Goal: Navigation & Orientation: Find specific page/section

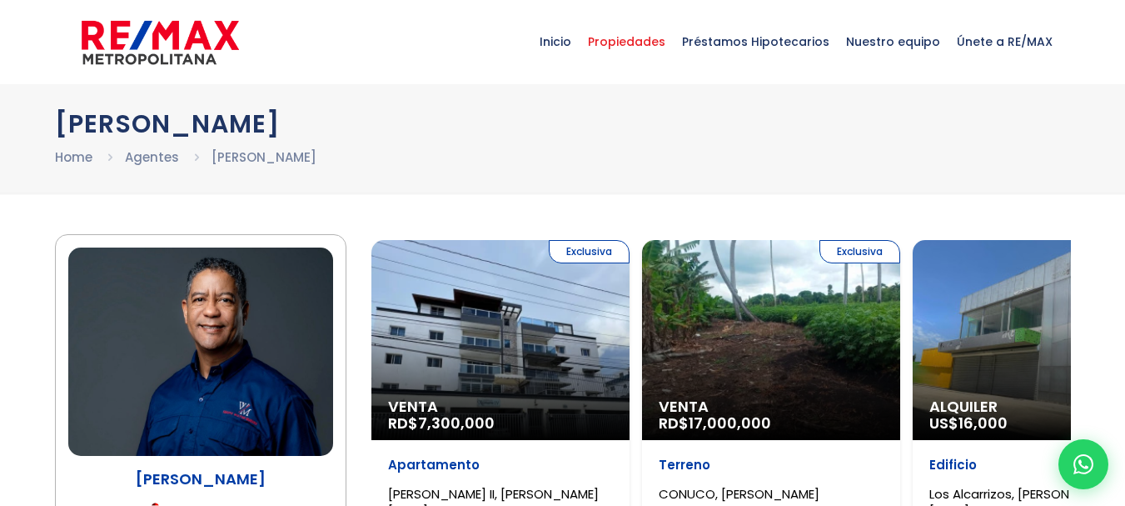
click at [662, 42] on span "Propiedades" at bounding box center [627, 42] width 94 height 50
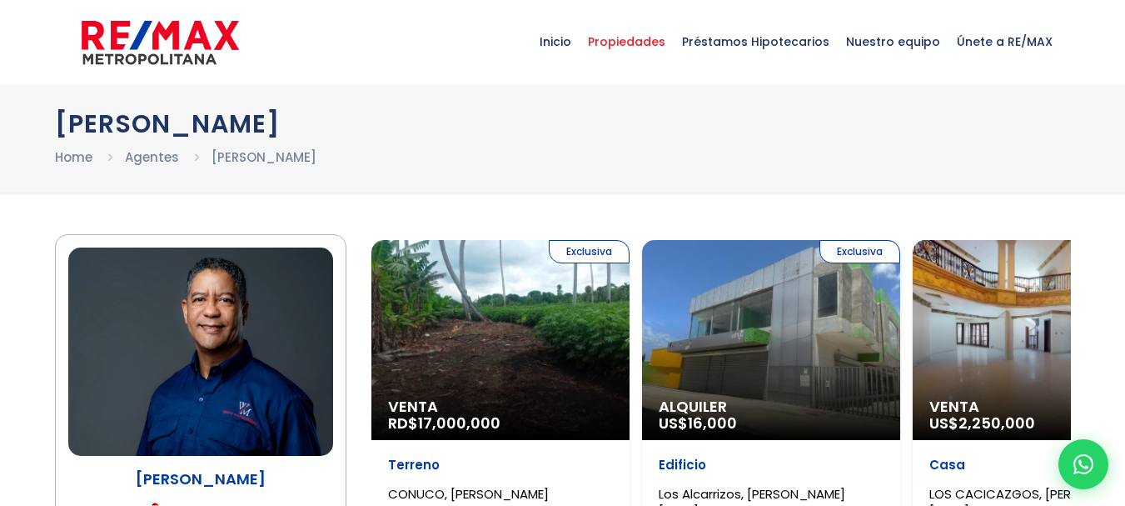
click at [641, 49] on span "Propiedades" at bounding box center [627, 42] width 94 height 50
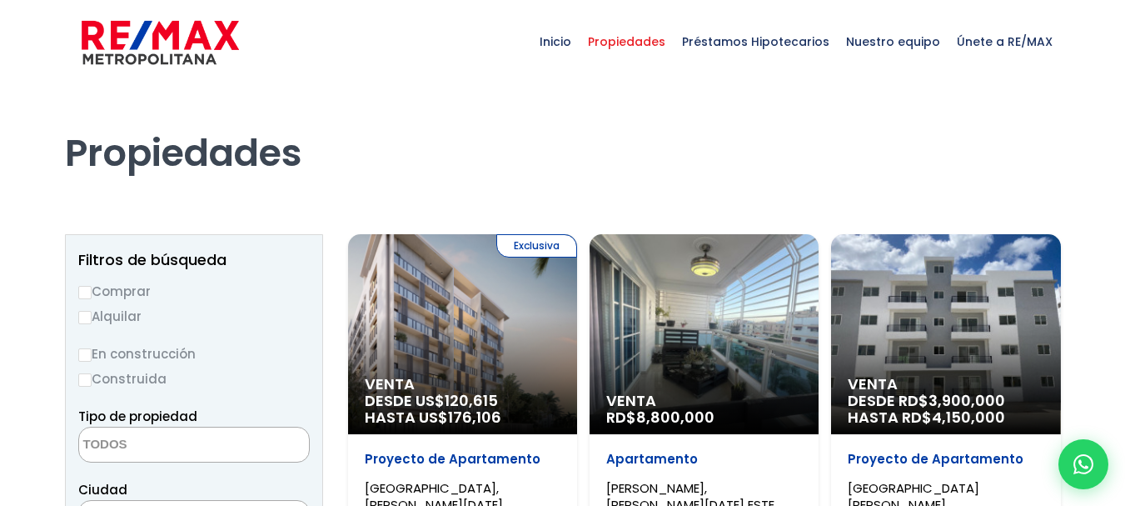
select select
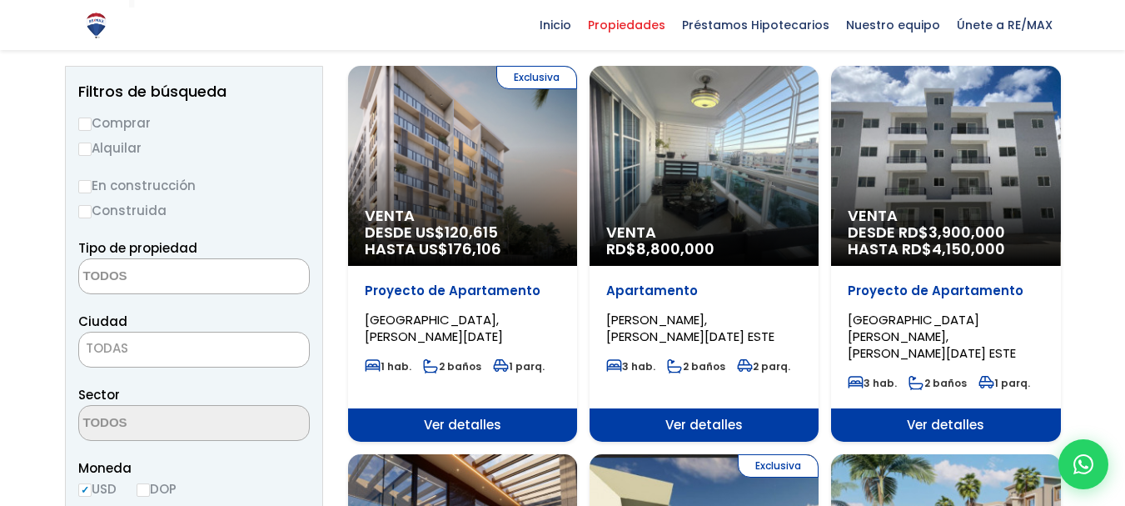
scroll to position [199, 0]
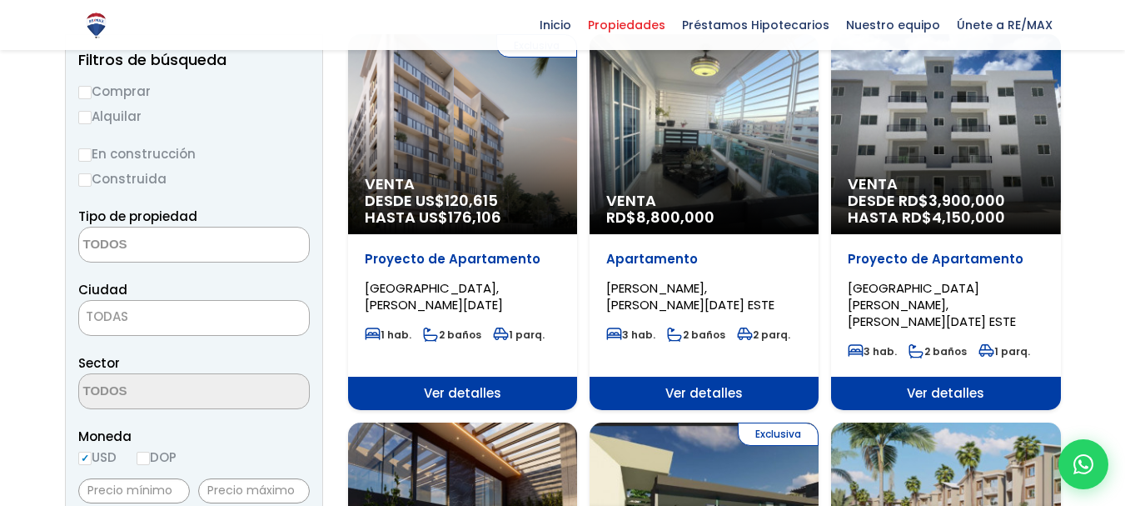
click at [86, 88] on input "Comprar" at bounding box center [84, 92] width 13 height 13
radio input "true"
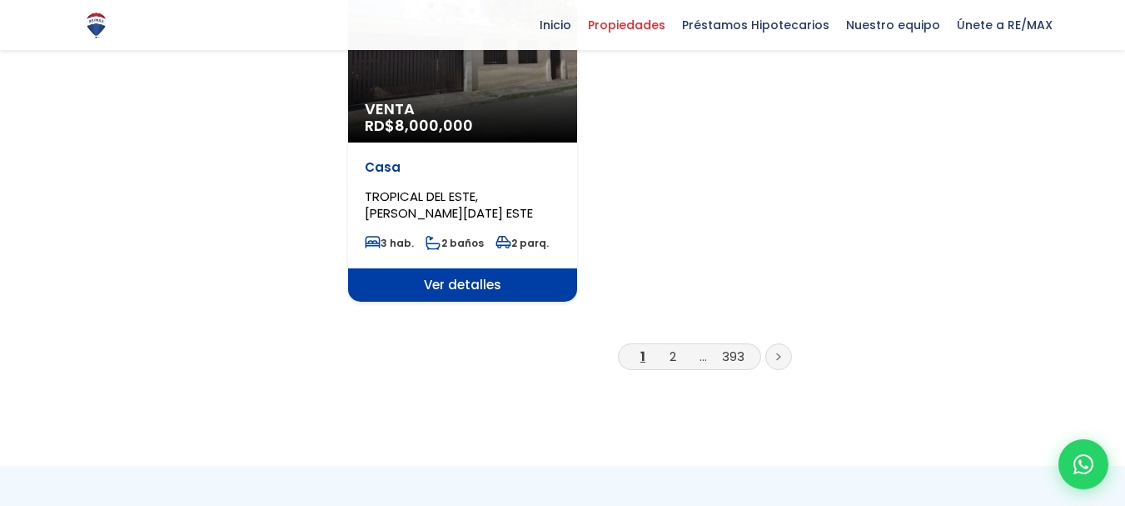
scroll to position [2282, 0]
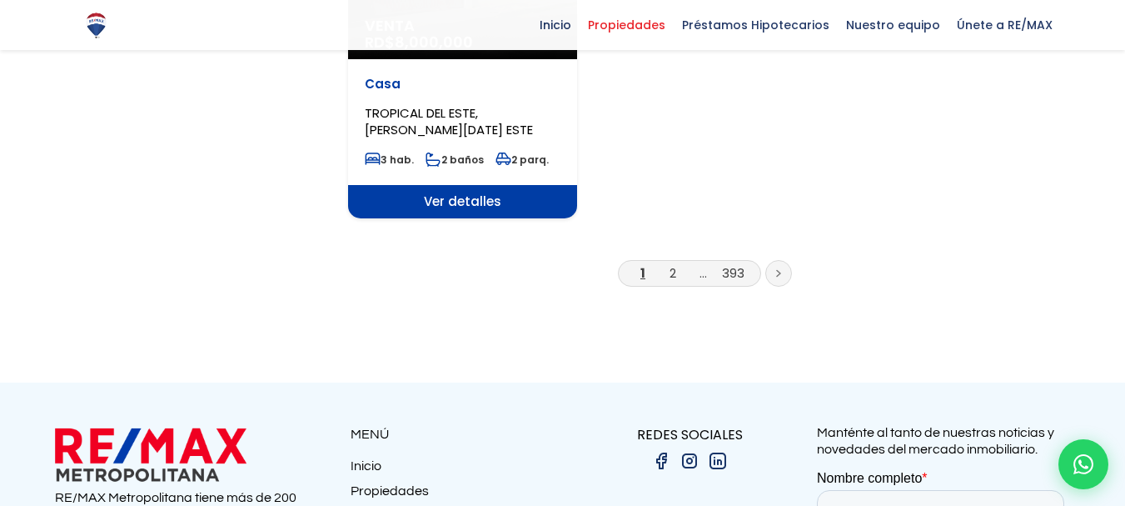
click at [669, 262] on li "2" at bounding box center [673, 272] width 27 height 21
click at [670, 262] on li "2" at bounding box center [673, 272] width 27 height 21
click at [673, 264] on link "2" at bounding box center [673, 272] width 7 height 17
click at [893, 27] on span "Nuestro equipo" at bounding box center [893, 24] width 111 height 25
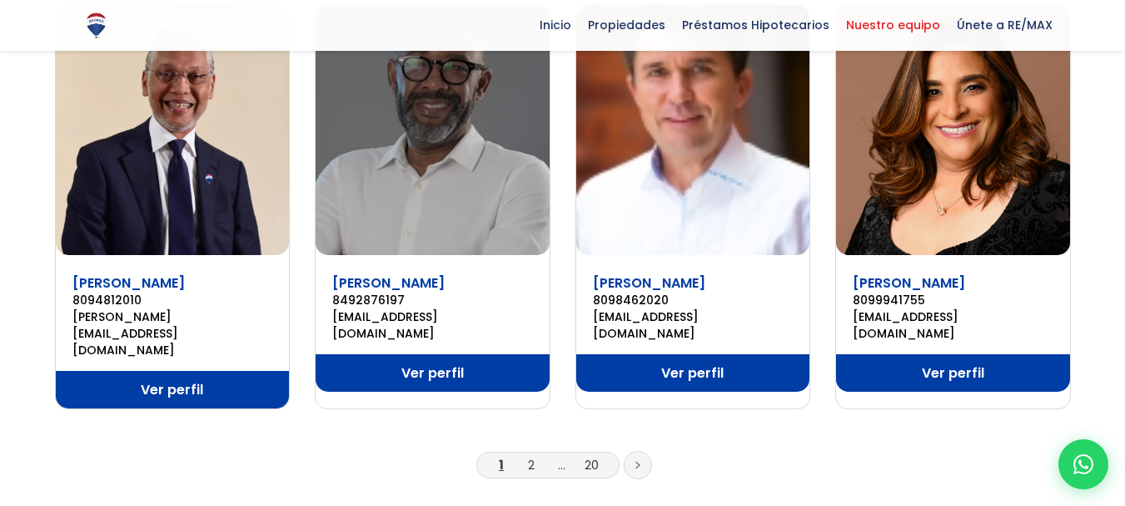
scroll to position [1174, 0]
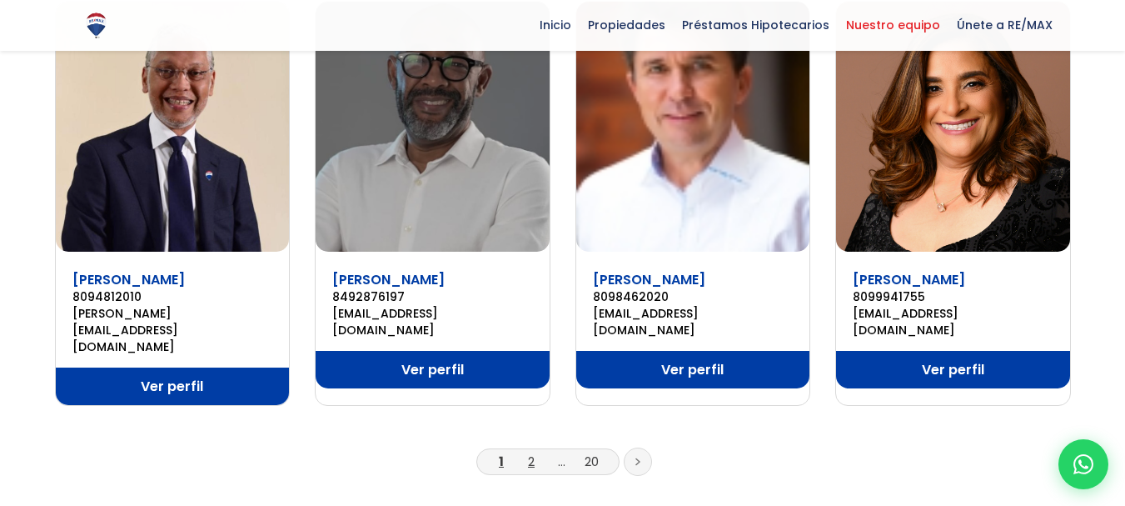
click at [534, 452] on link "2" at bounding box center [531, 460] width 7 height 17
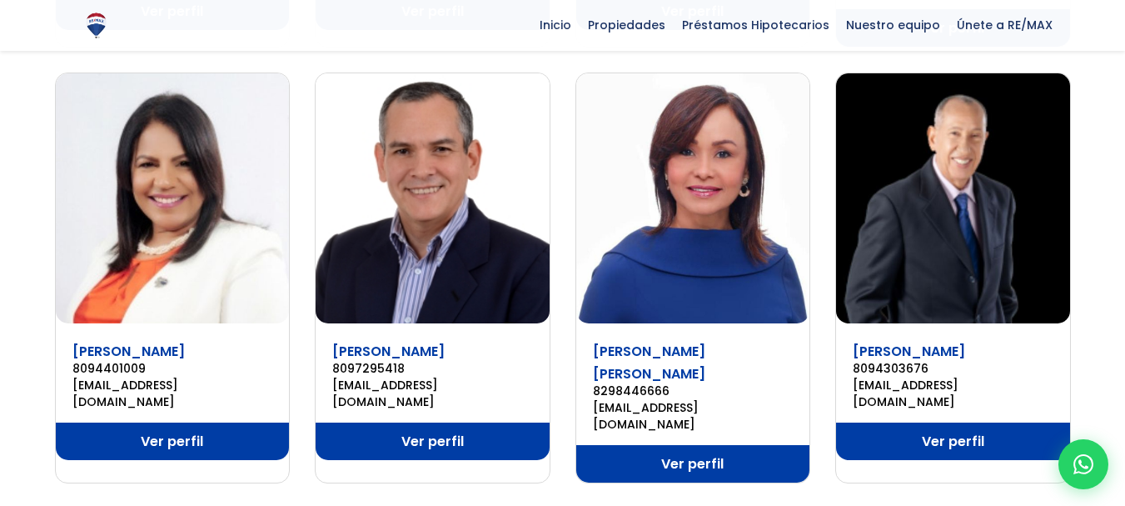
scroll to position [1127, 0]
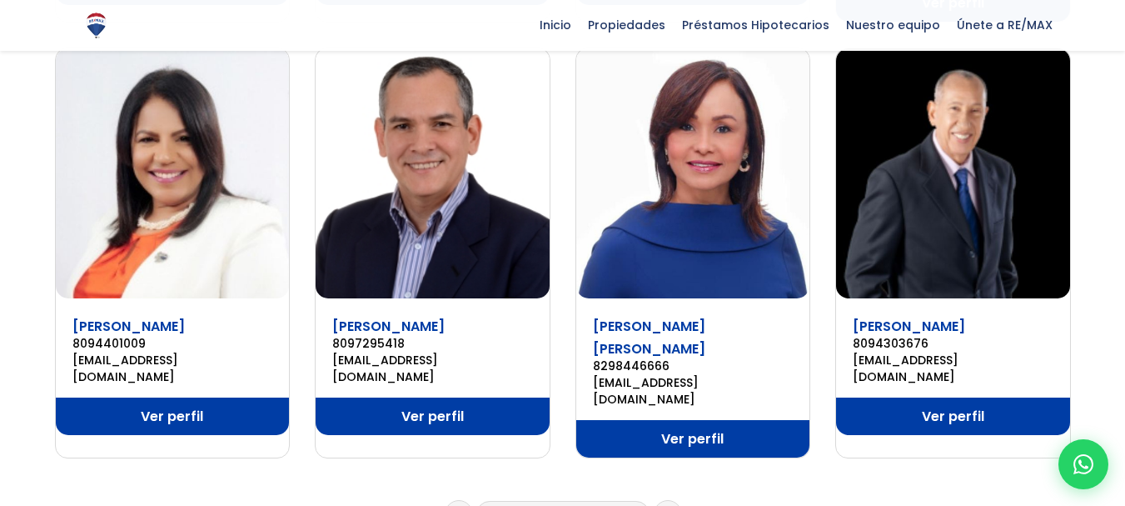
click at [562, 505] on link "3" at bounding box center [561, 513] width 7 height 17
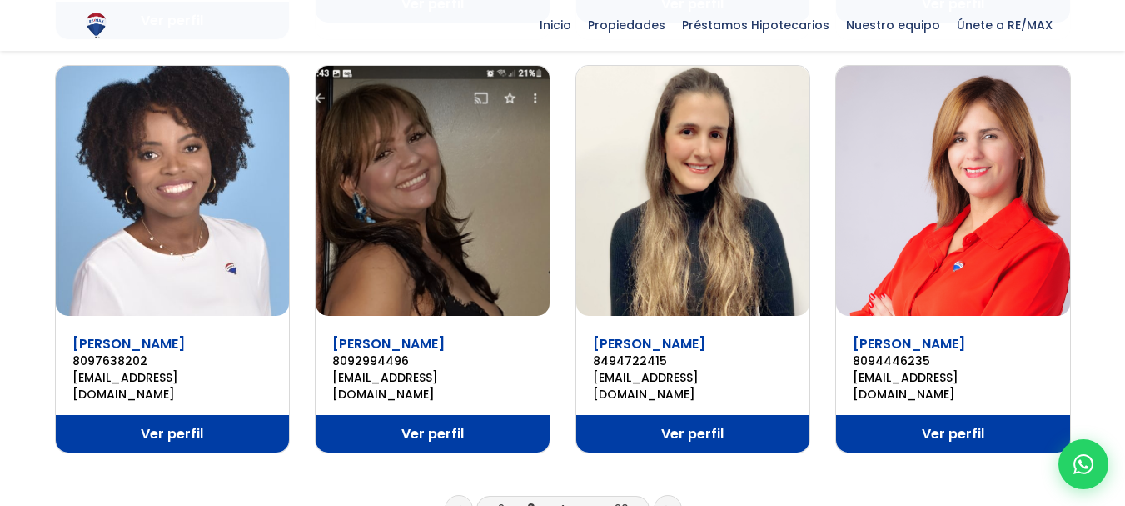
scroll to position [1112, 0]
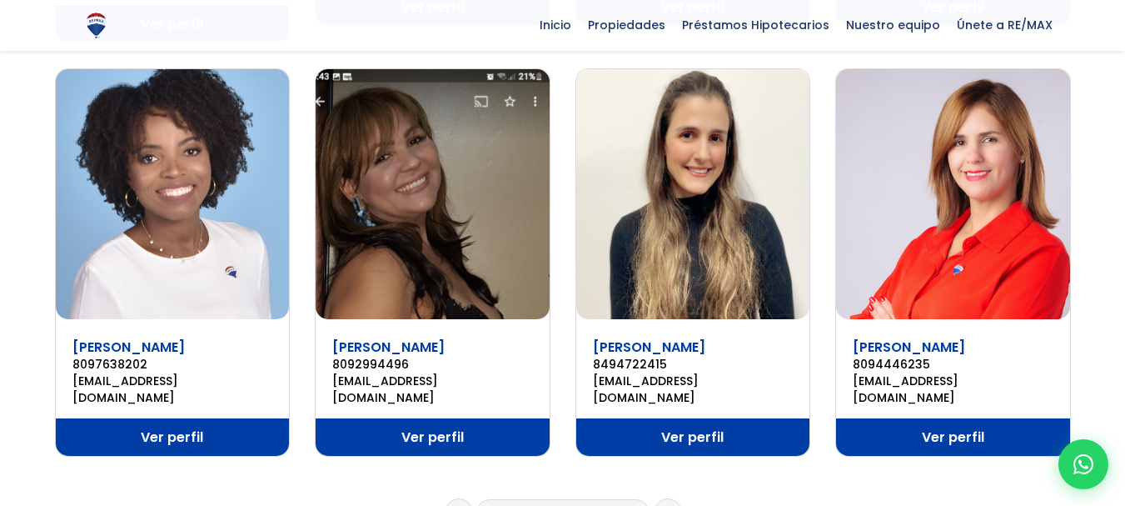
click at [560, 503] on link "4" at bounding box center [561, 511] width 8 height 17
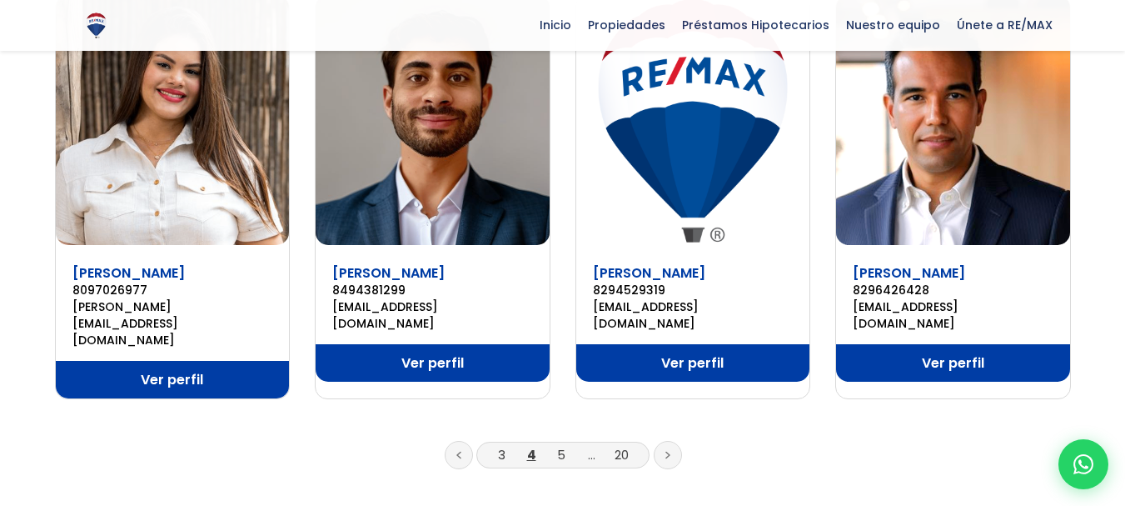
scroll to position [1235, 0]
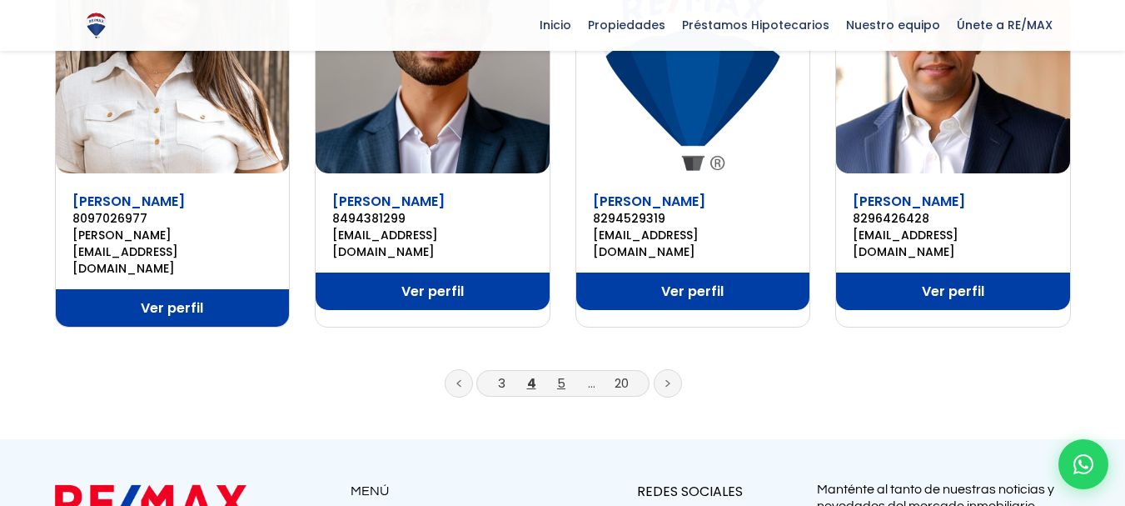
click at [557, 374] on link "5" at bounding box center [561, 382] width 8 height 17
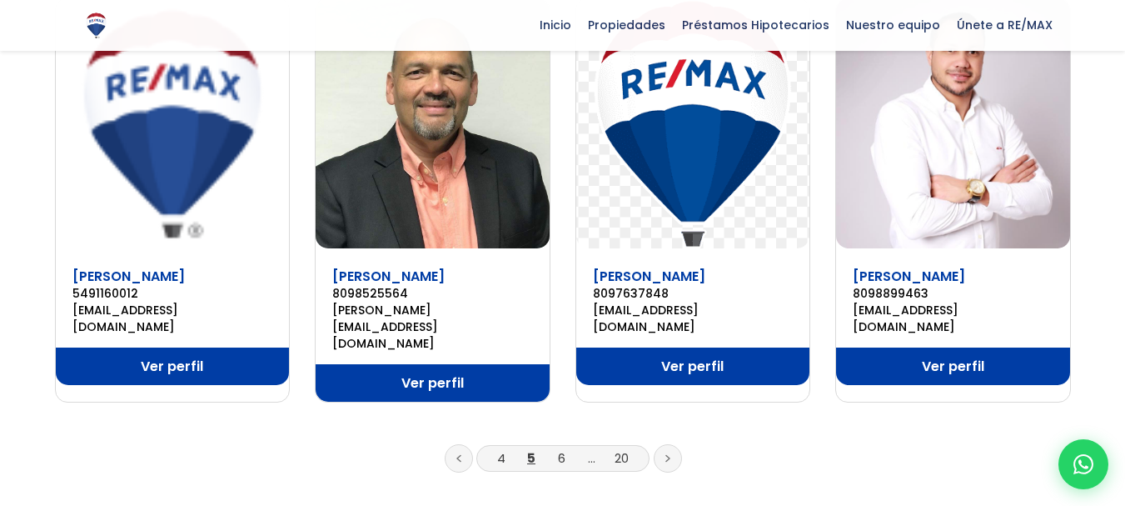
scroll to position [1363, 0]
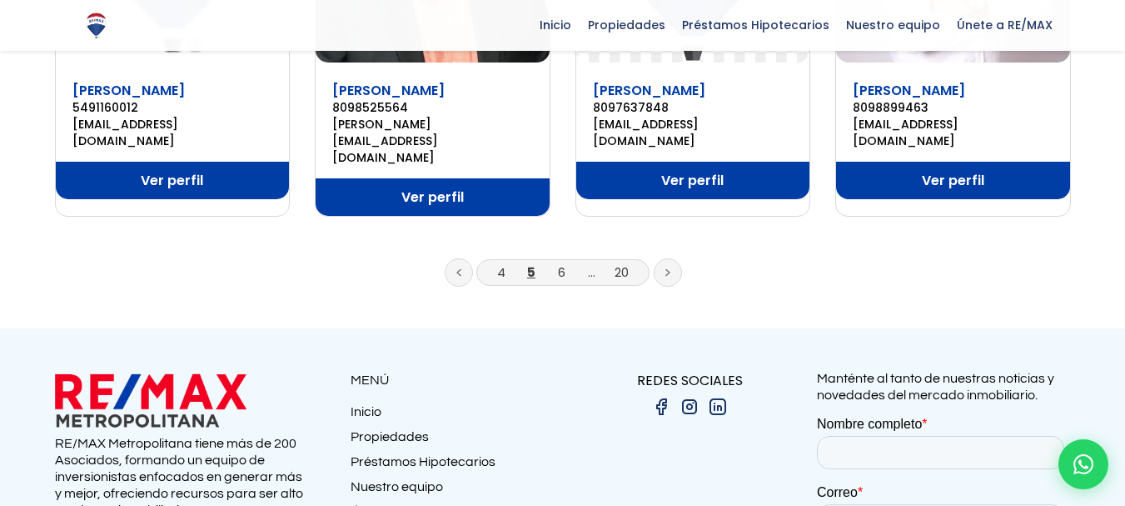
drag, startPoint x: 1134, startPoint y: 26, endPoint x: 200, endPoint y: 1, distance: 934.2
click at [564, 263] on link "6" at bounding box center [561, 271] width 7 height 17
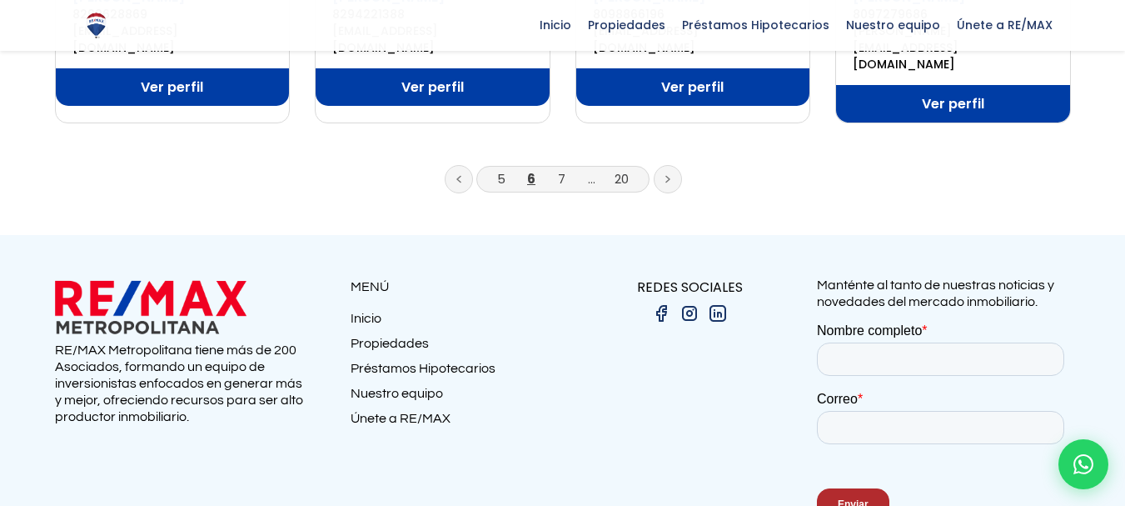
scroll to position [1452, 0]
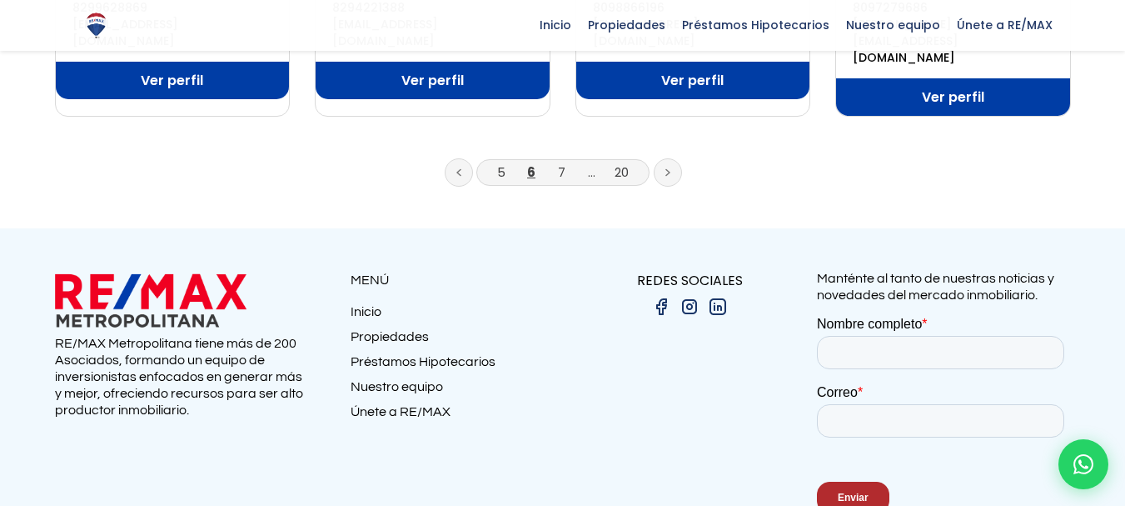
drag, startPoint x: 1114, startPoint y: 383, endPoint x: 1097, endPoint y: 358, distance: 30.0
click at [1113, 381] on div at bounding box center [562, 384] width 1125 height 312
click at [560, 163] on link "7" at bounding box center [561, 171] width 7 height 17
